Goal: Task Accomplishment & Management: Manage account settings

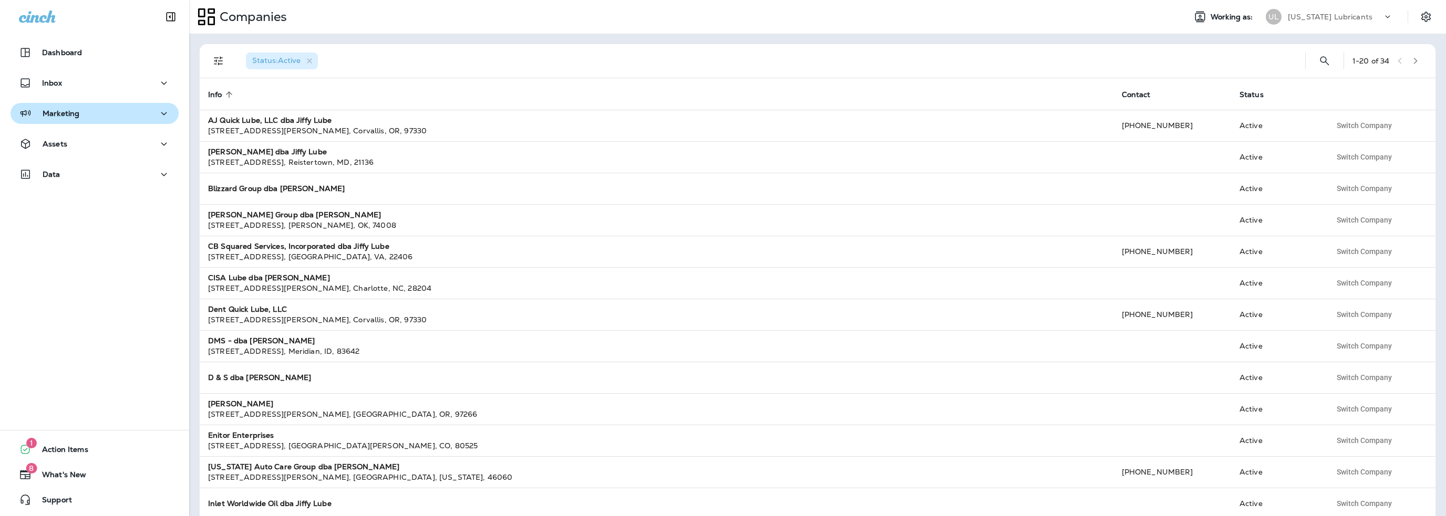
click at [71, 117] on p "Marketing" at bounding box center [61, 113] width 37 height 8
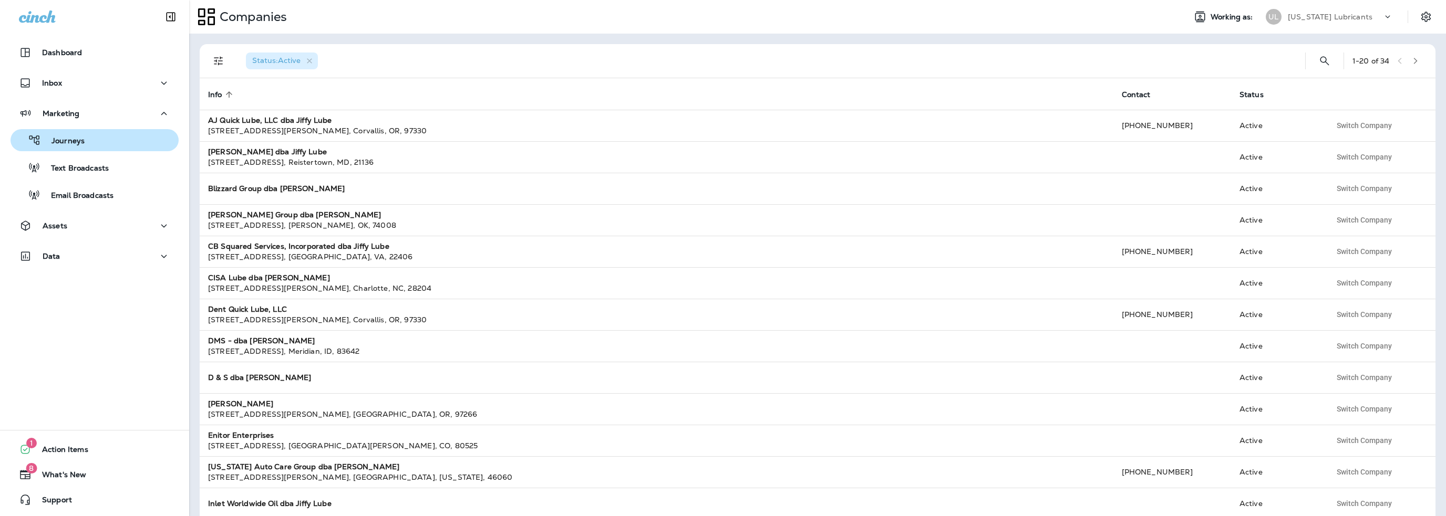
click at [64, 141] on p "Journeys" at bounding box center [63, 142] width 44 height 10
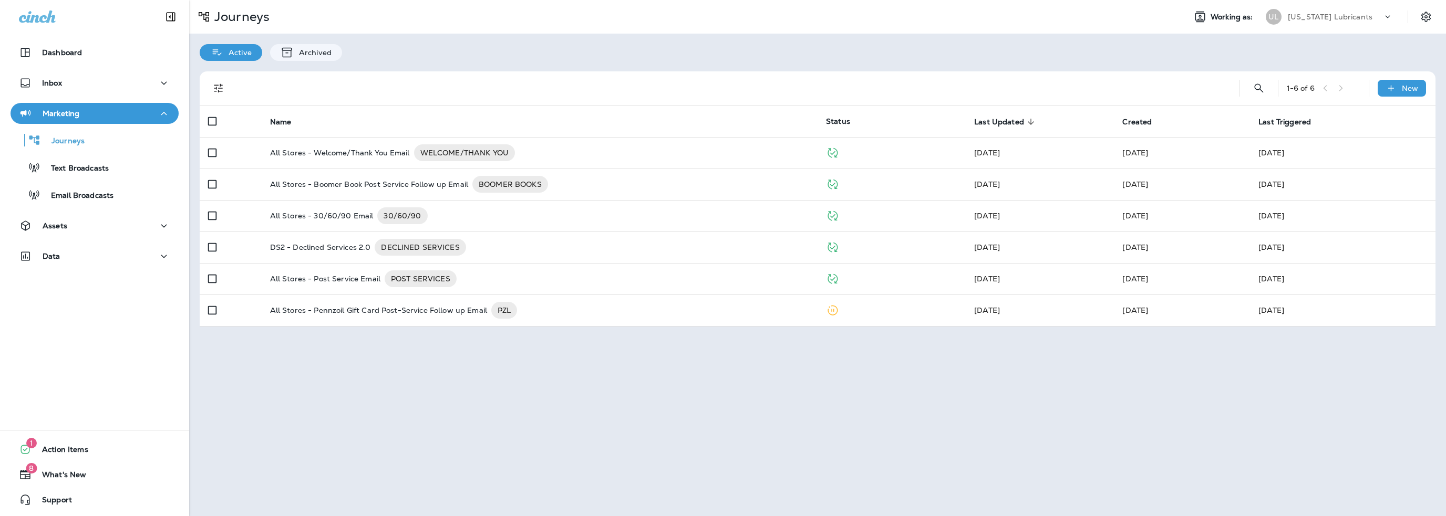
click at [1326, 15] on p "[US_STATE] Lubricants" at bounding box center [1330, 17] width 85 height 8
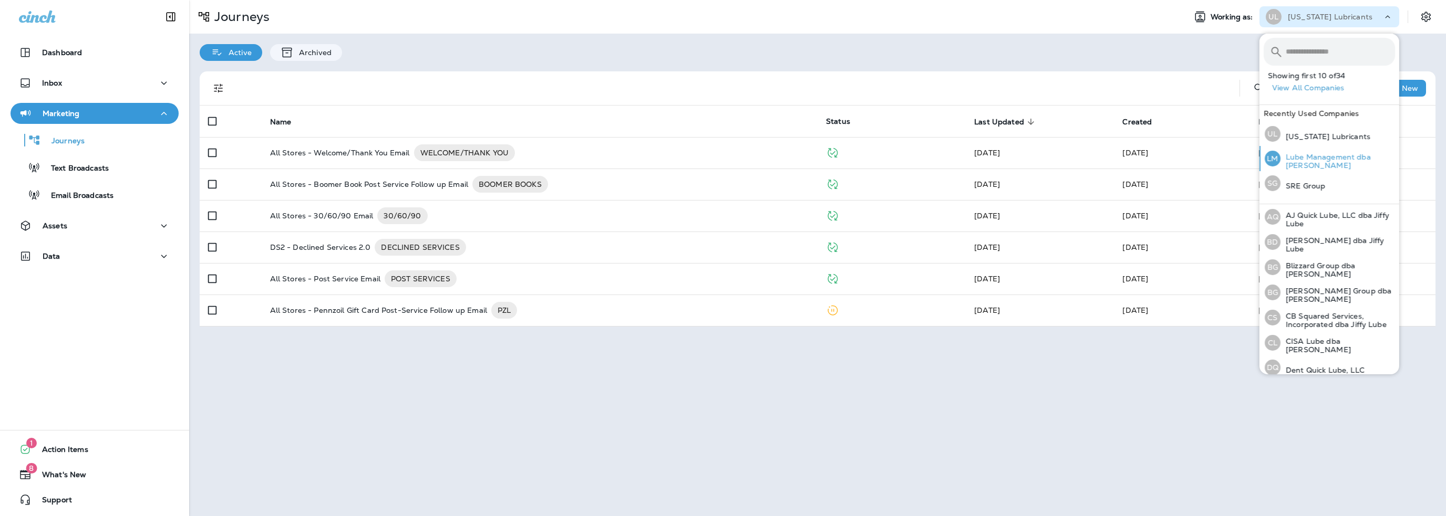
click at [1312, 162] on p "Lube Management dba [PERSON_NAME]" at bounding box center [1337, 161] width 115 height 17
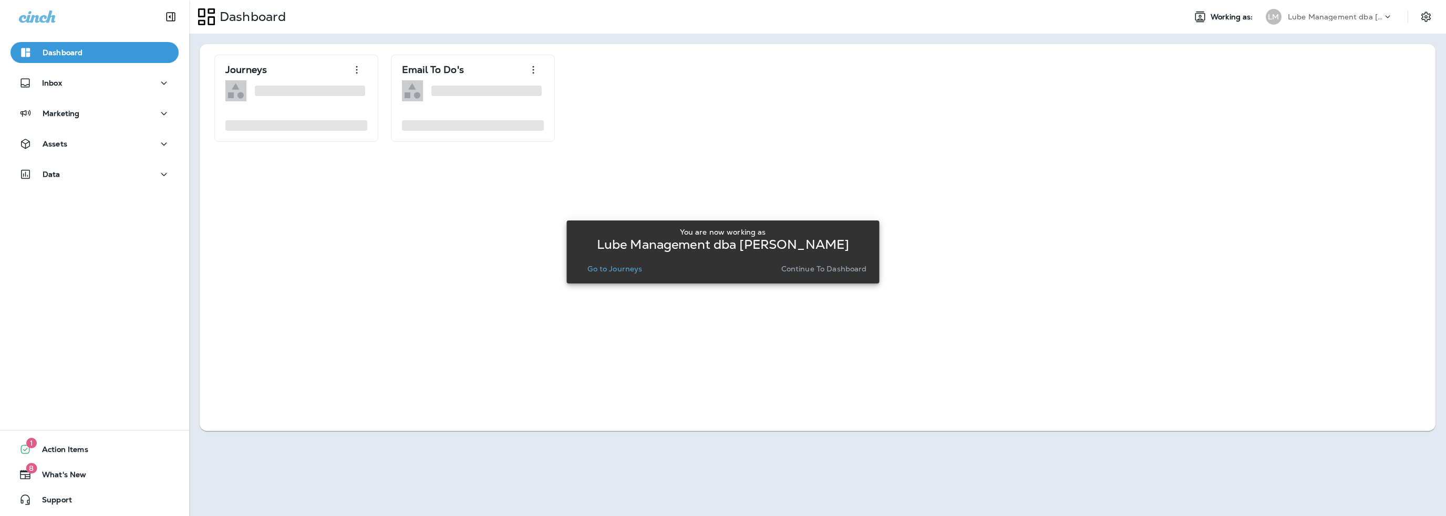
click at [624, 271] on p "Go to Journeys" at bounding box center [614, 269] width 55 height 8
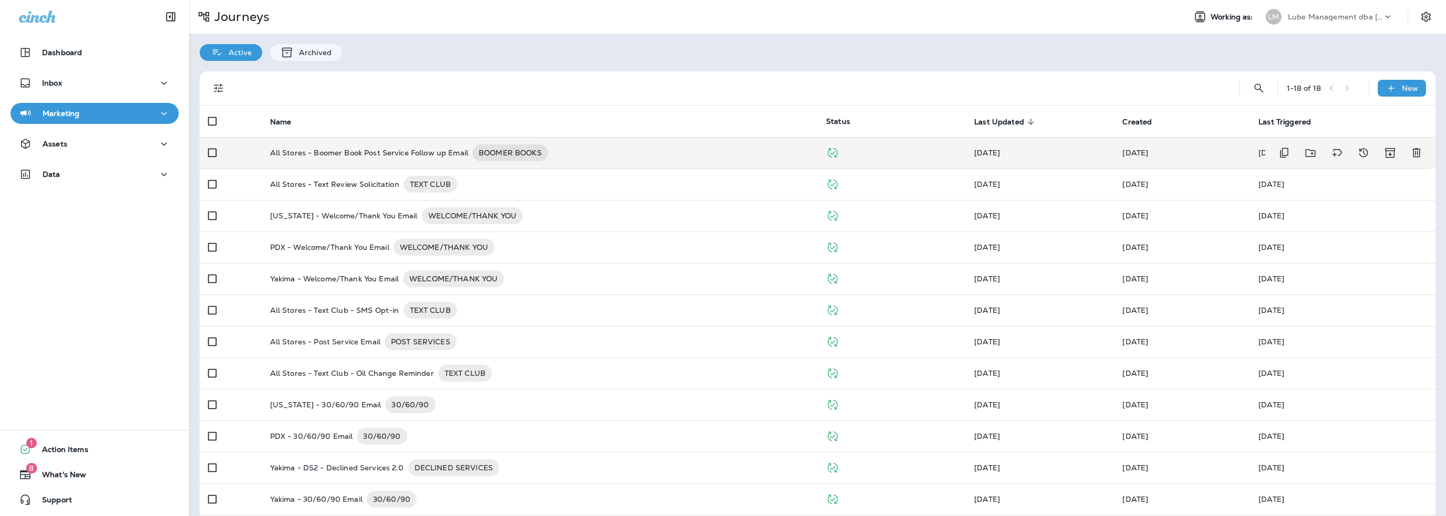
click at [422, 155] on p "All Stores - Boomer Book Post Service Follow up Email" at bounding box center [369, 152] width 198 height 17
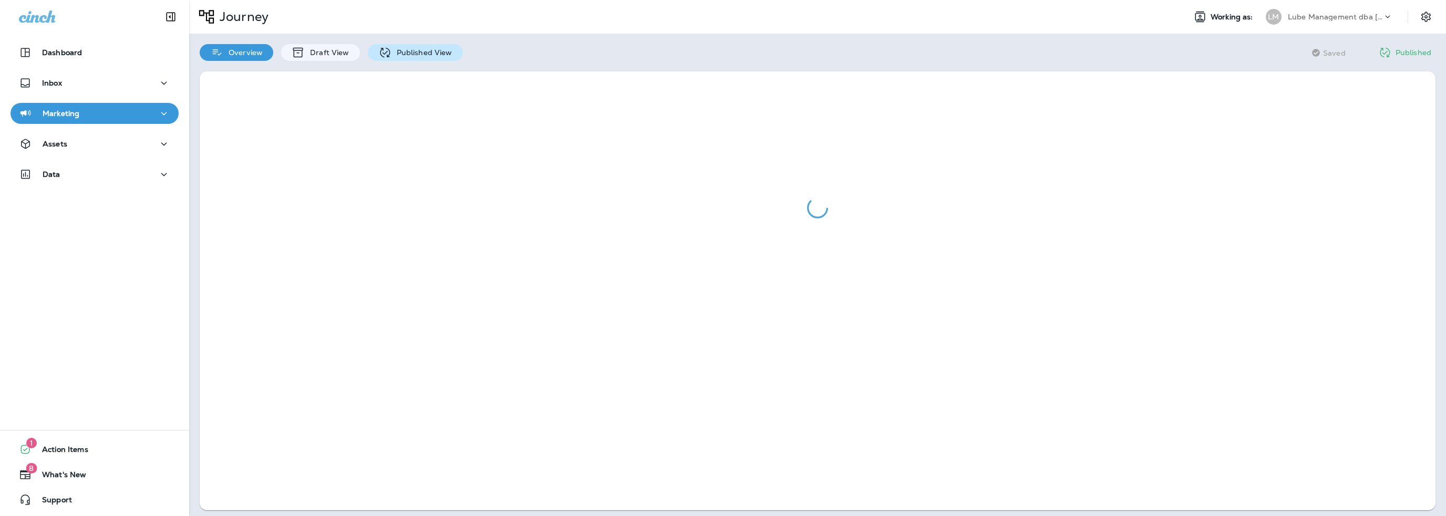
click at [412, 55] on p "Published View" at bounding box center [421, 52] width 61 height 8
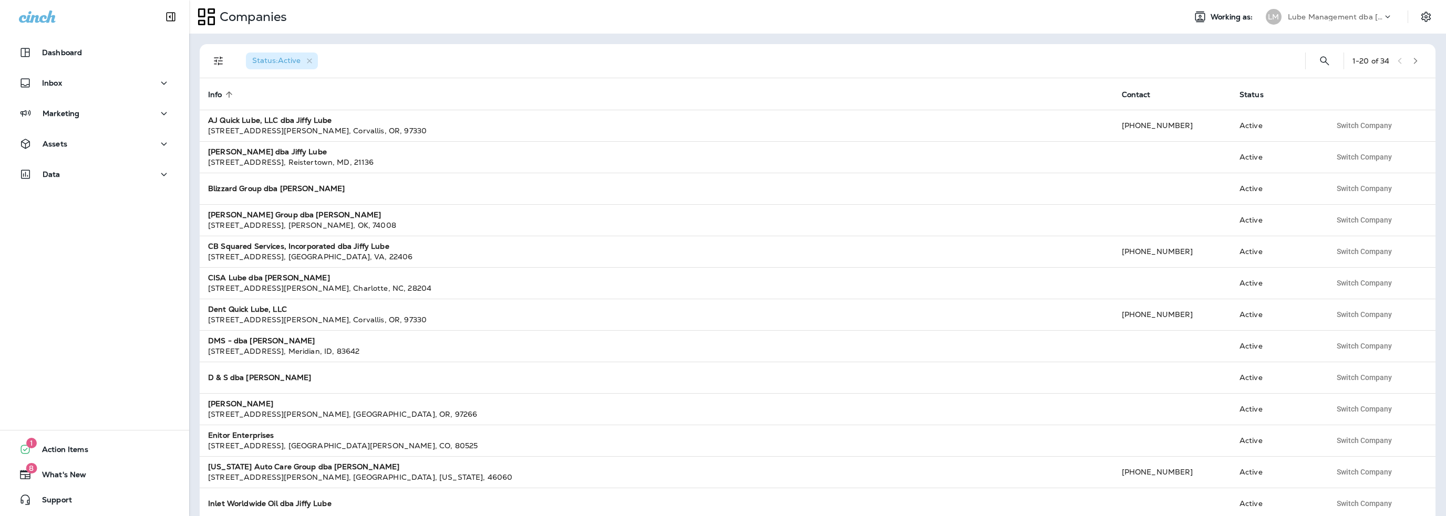
click at [1328, 20] on p "Lube Management dba [PERSON_NAME]" at bounding box center [1335, 17] width 95 height 8
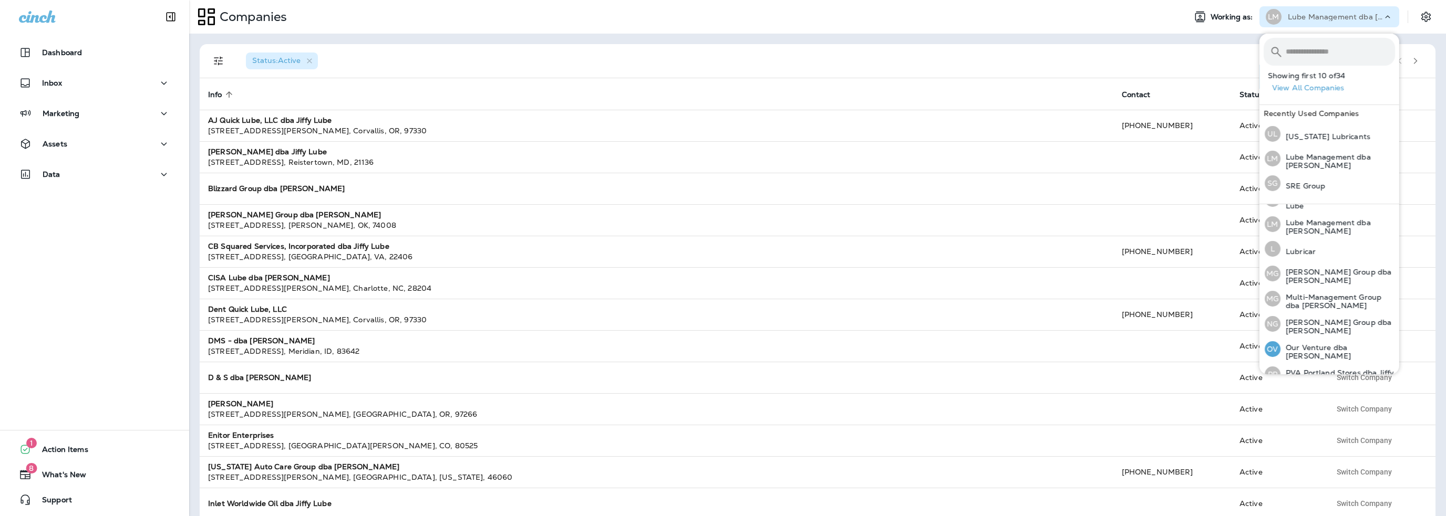
scroll to position [326, 0]
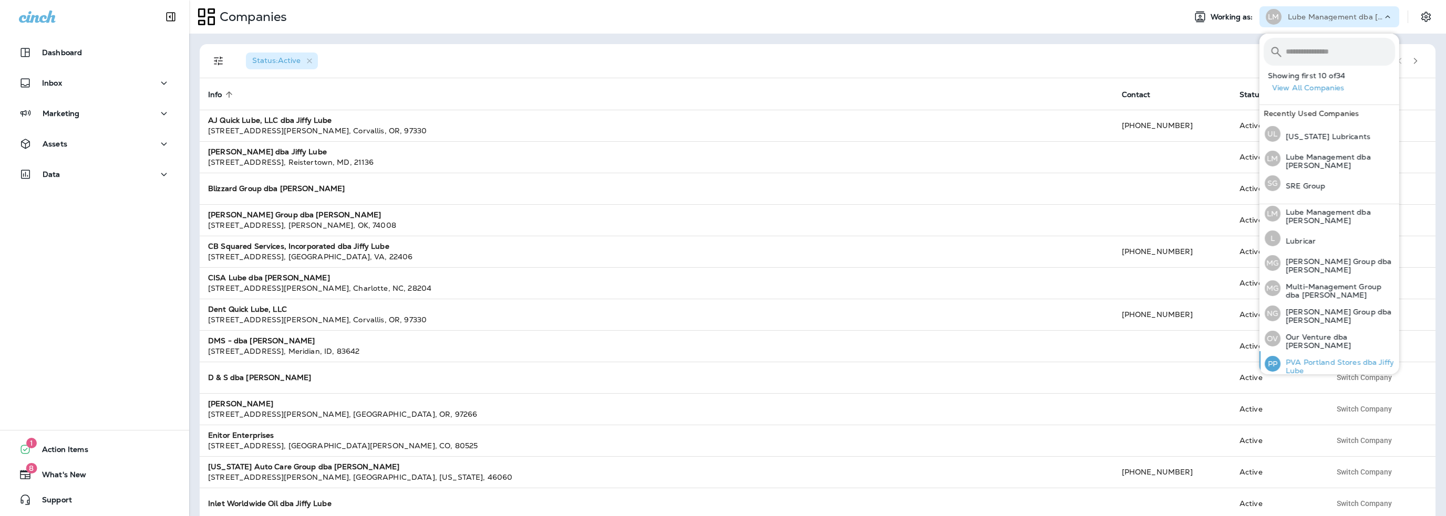
click at [1307, 358] on p "PVA Portland Stores dba Jiffy Lube" at bounding box center [1337, 366] width 115 height 17
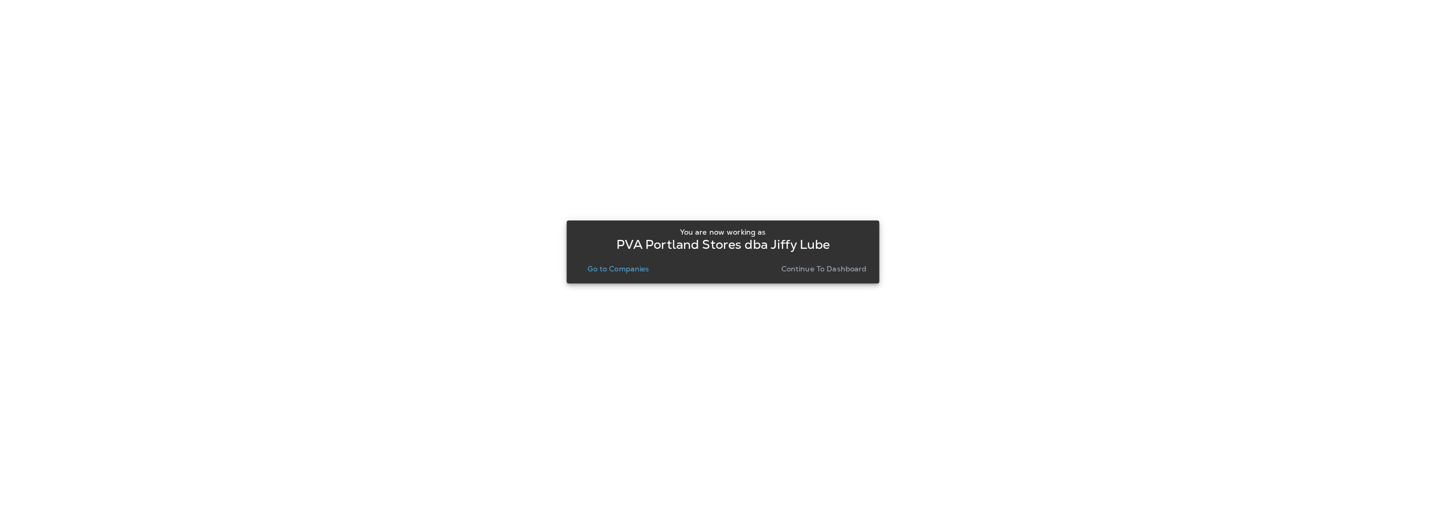
click at [634, 265] on p "Go to Companies" at bounding box center [617, 269] width 61 height 8
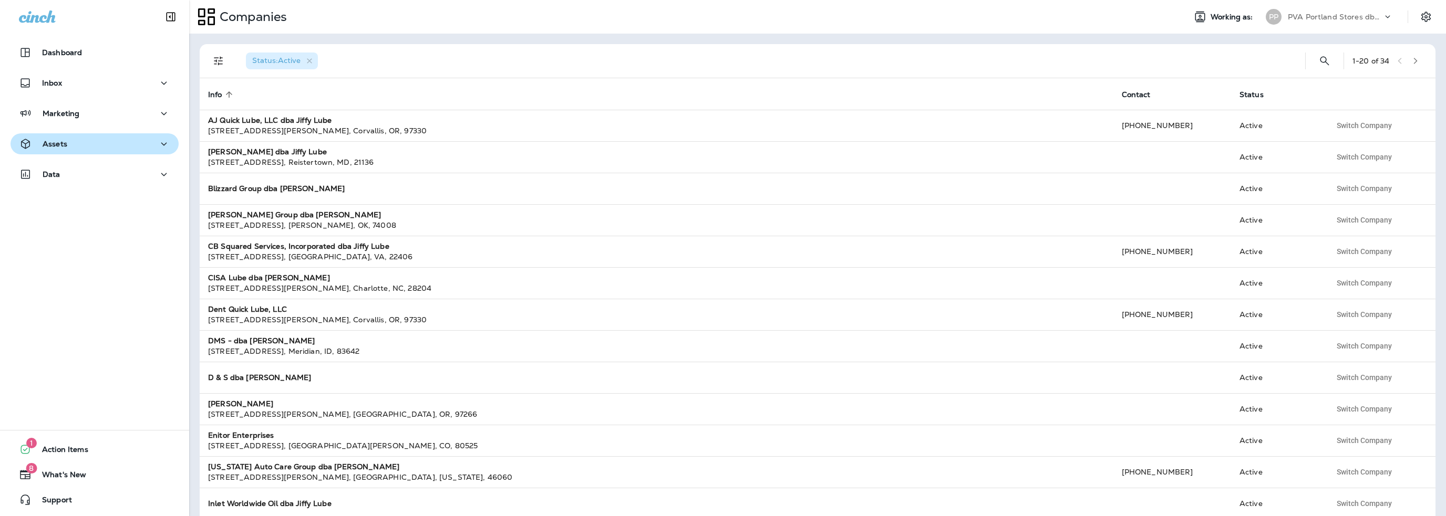
click at [65, 144] on p "Assets" at bounding box center [55, 144] width 25 height 8
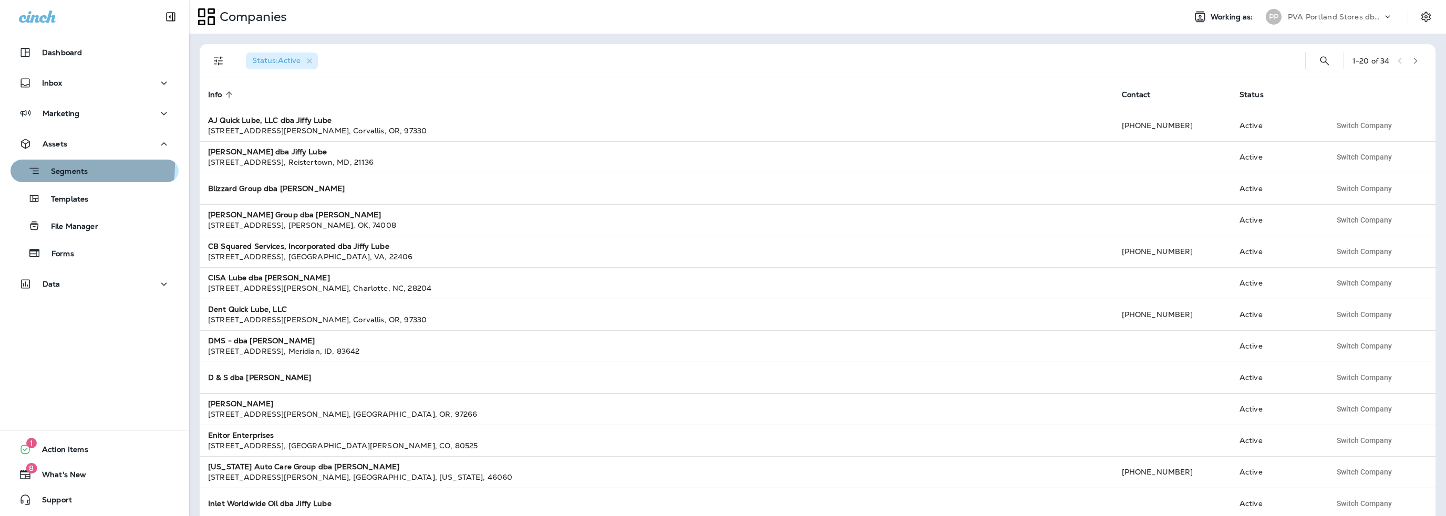
click at [63, 166] on div "Segments" at bounding box center [51, 171] width 73 height 16
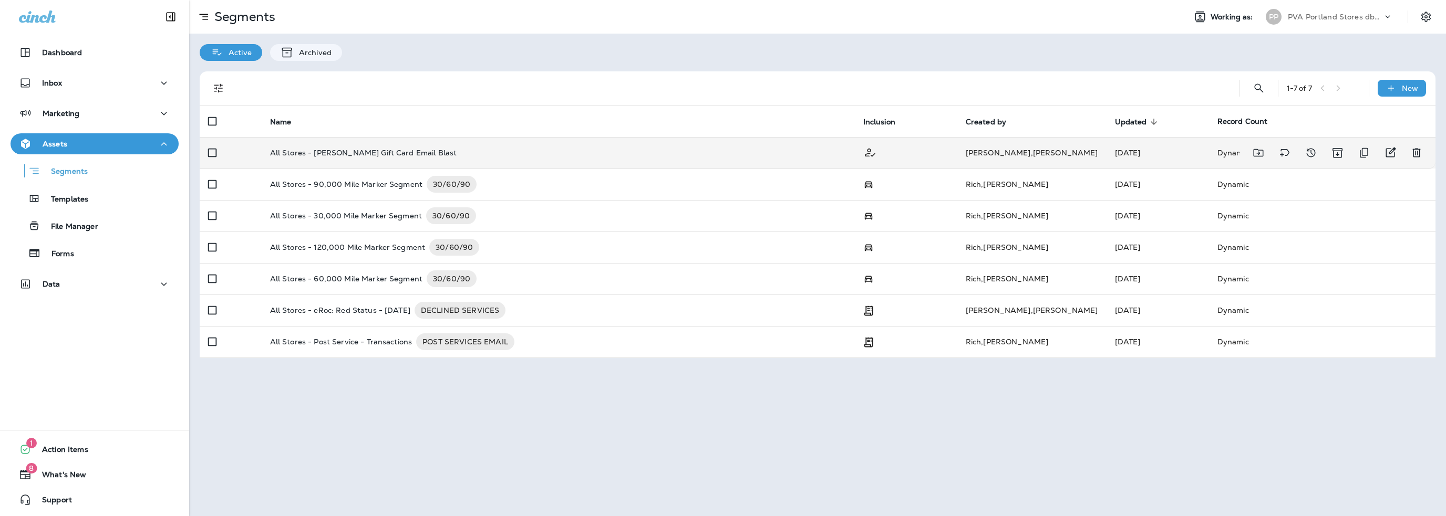
click at [318, 150] on p "All Stores - Rotella Gift Card Email Blast" at bounding box center [363, 153] width 187 height 8
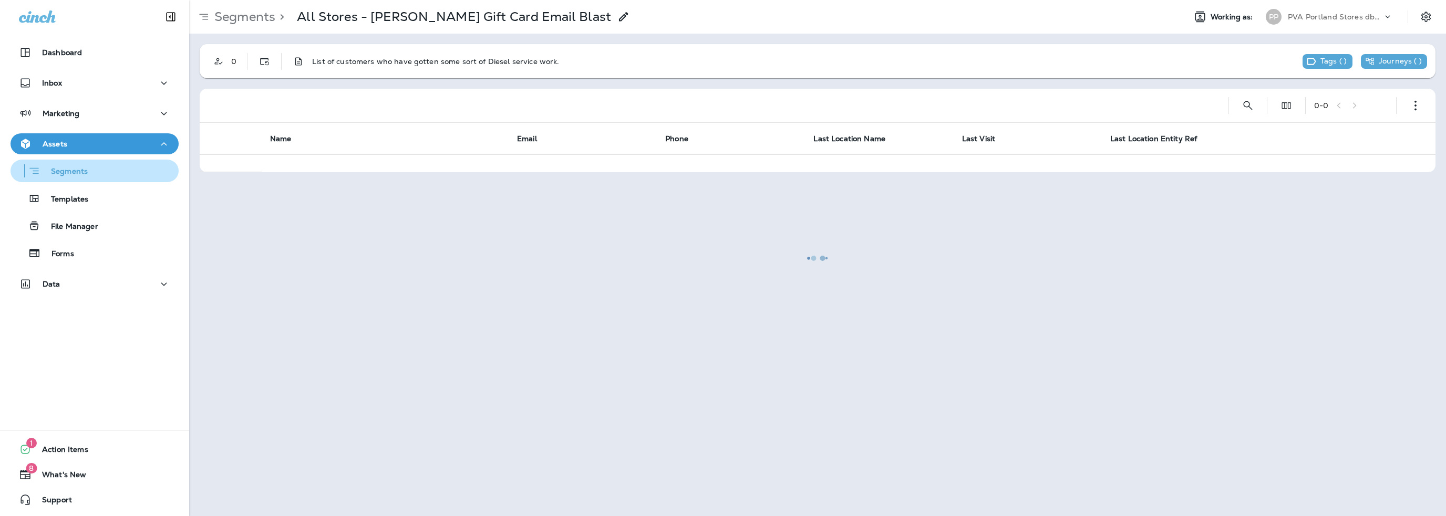
click at [68, 170] on p "Segments" at bounding box center [63, 172] width 47 height 11
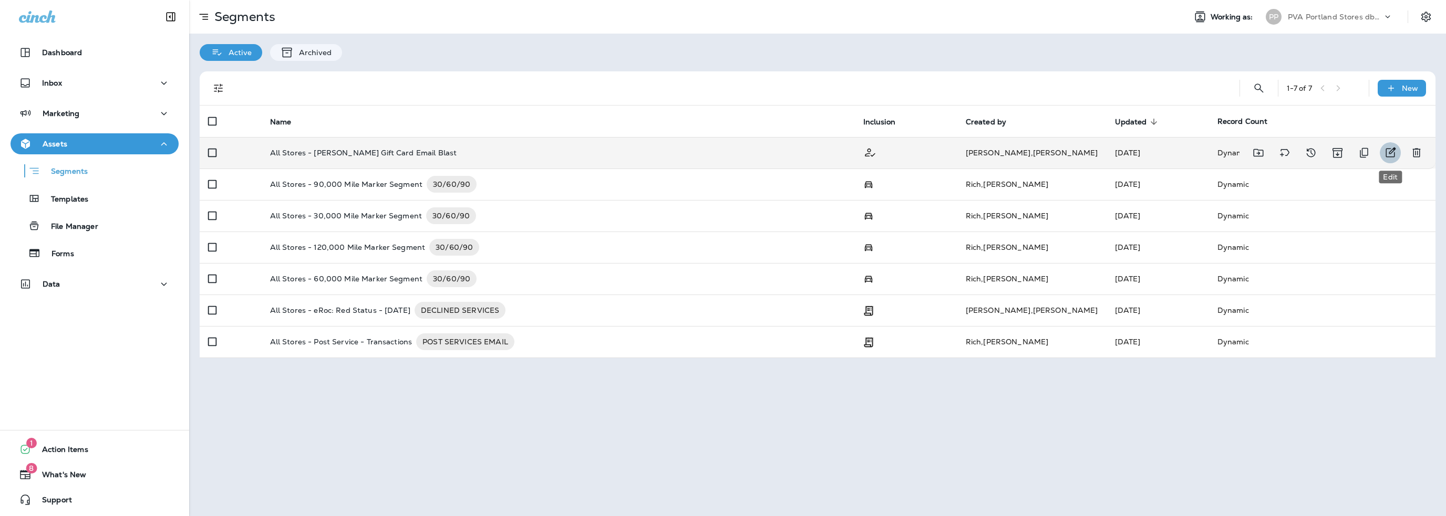
click at [1393, 149] on icon "Edit" at bounding box center [1390, 153] width 13 height 13
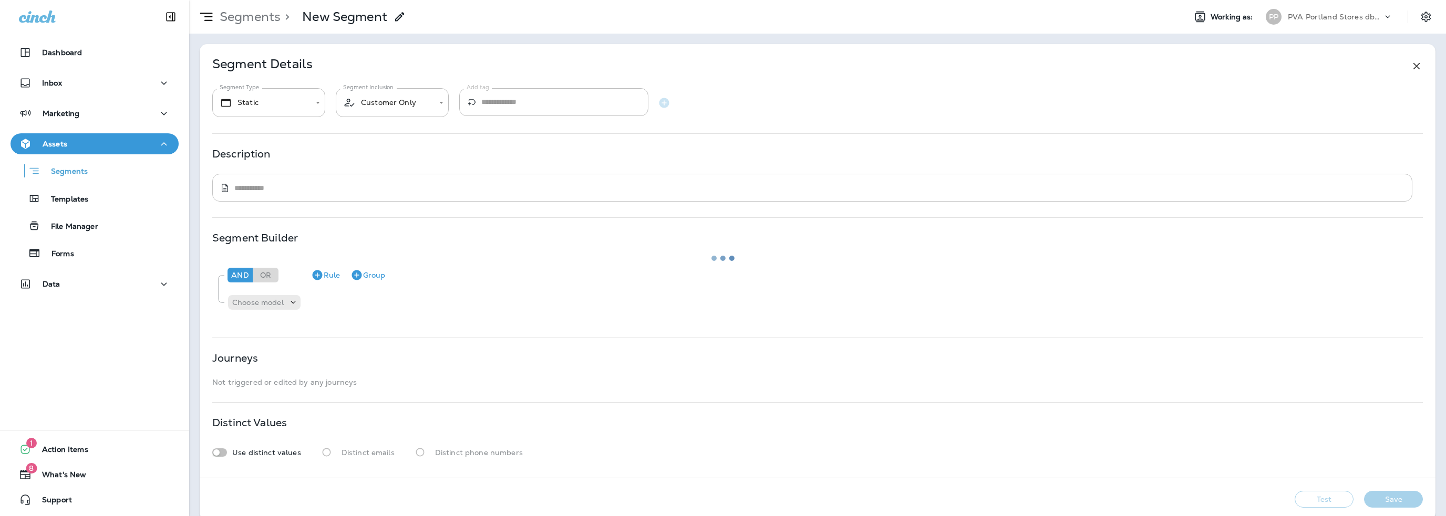
type input "*******"
type textarea "**********"
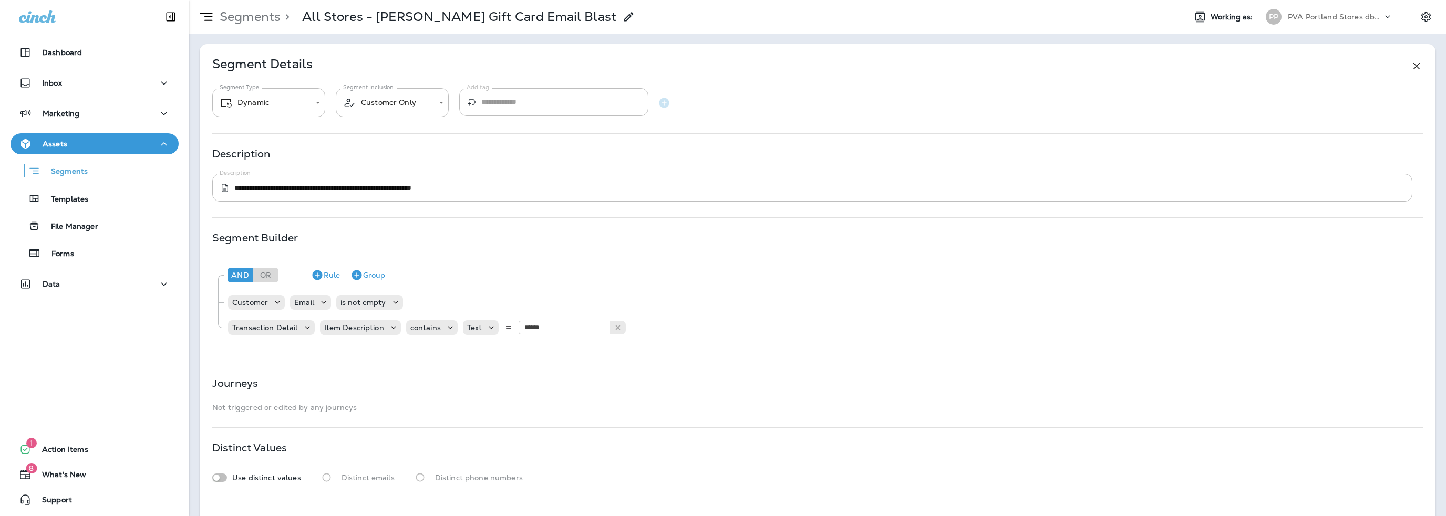
click at [1340, 14] on p "PVA Portland Stores dba Jiffy Lube" at bounding box center [1335, 17] width 95 height 8
